Goal: Navigation & Orientation: Find specific page/section

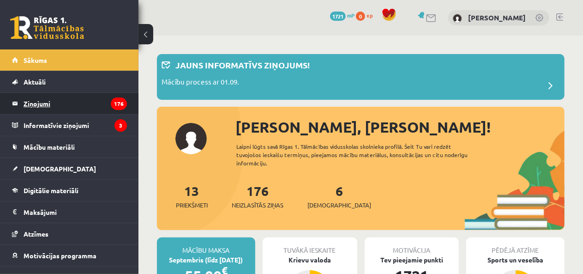
click at [65, 93] on legend "Ziņojumi 176" at bounding box center [75, 103] width 103 height 21
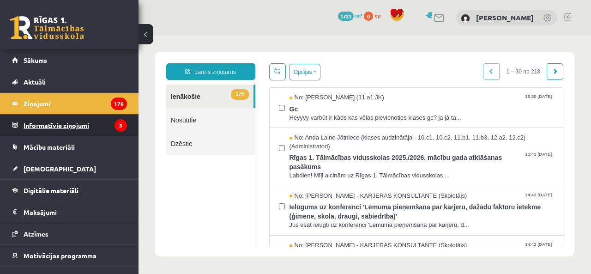
click at [61, 128] on legend "Informatīvie ziņojumi 3" at bounding box center [75, 124] width 103 height 21
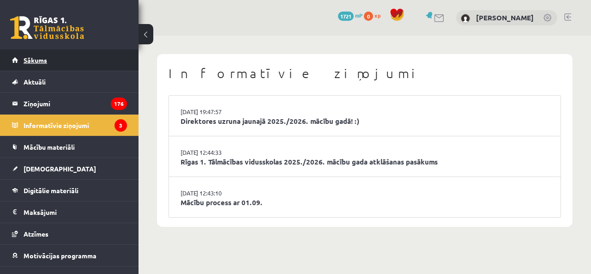
click at [62, 59] on link "Sākums" at bounding box center [69, 59] width 115 height 21
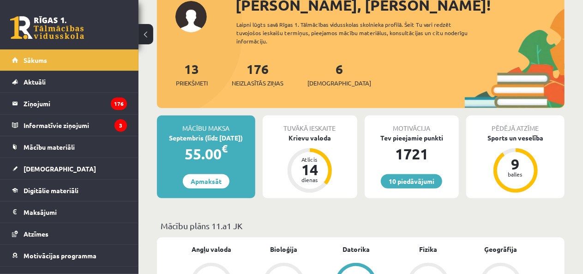
scroll to position [138, 0]
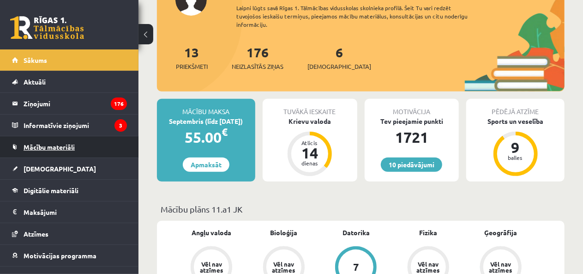
click at [52, 146] on span "Mācību materiāli" at bounding box center [49, 147] width 51 height 8
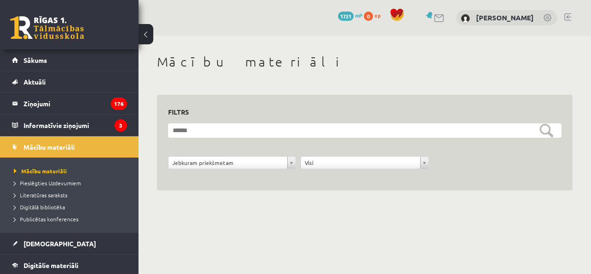
click at [221, 192] on div "**********" at bounding box center [364, 133] width 452 height 194
click at [66, 156] on link "Mācību materiāli" at bounding box center [69, 146] width 115 height 21
click at [195, 183] on div "**********" at bounding box center [364, 143] width 415 height 96
click at [144, 31] on button at bounding box center [145, 34] width 15 height 20
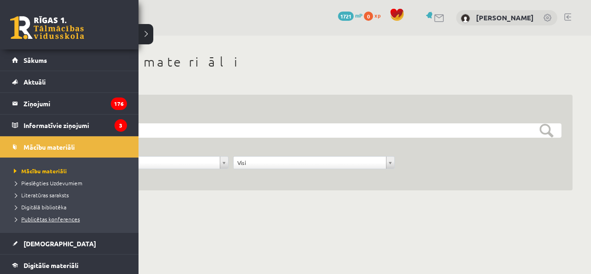
click at [45, 219] on span "Publicētas konferences" at bounding box center [46, 218] width 68 height 7
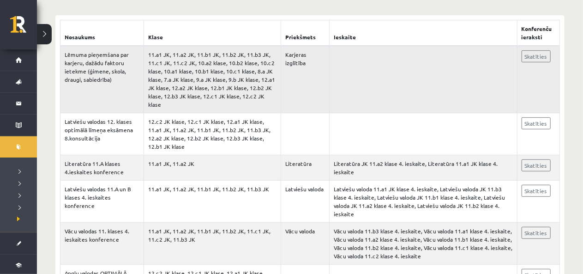
scroll to position [185, 0]
